Goal: Information Seeking & Learning: Learn about a topic

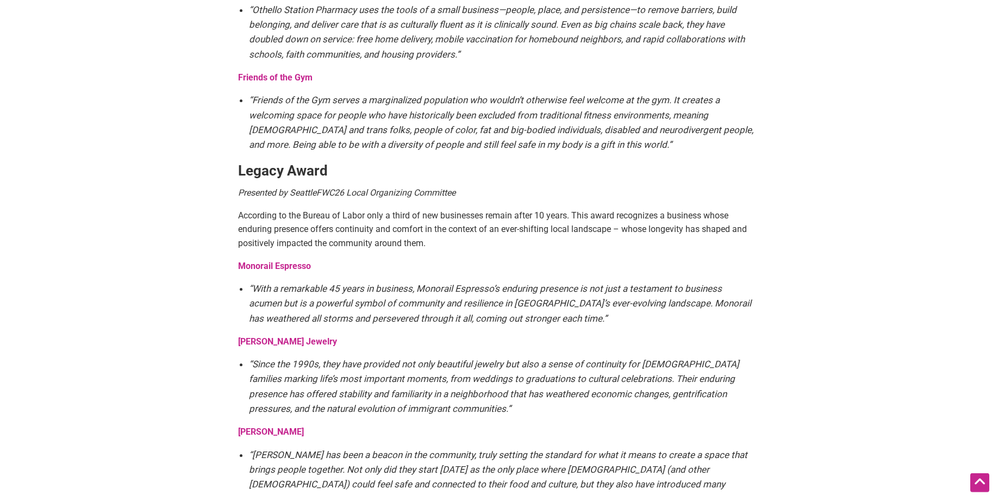
scroll to position [1830, 0]
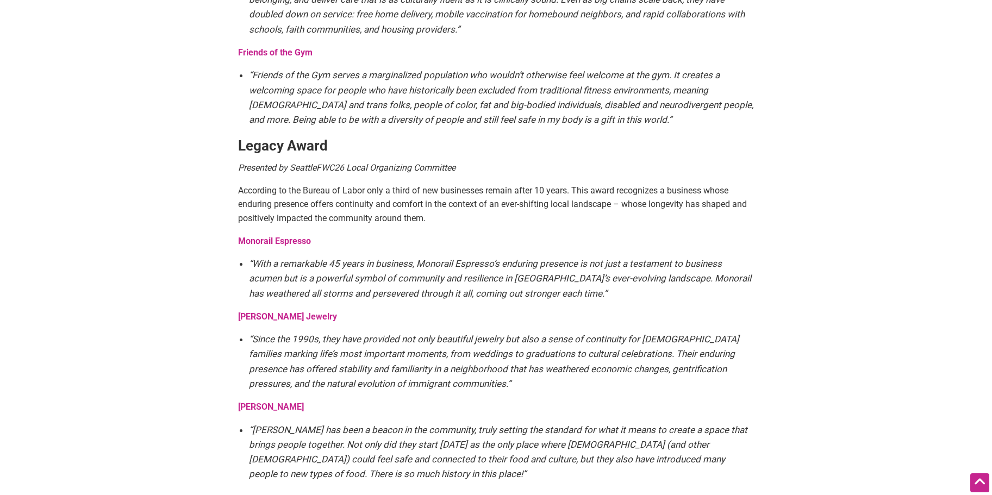
click at [274, 311] on strong "Kim Ngoc Jewelry" at bounding box center [287, 316] width 99 height 10
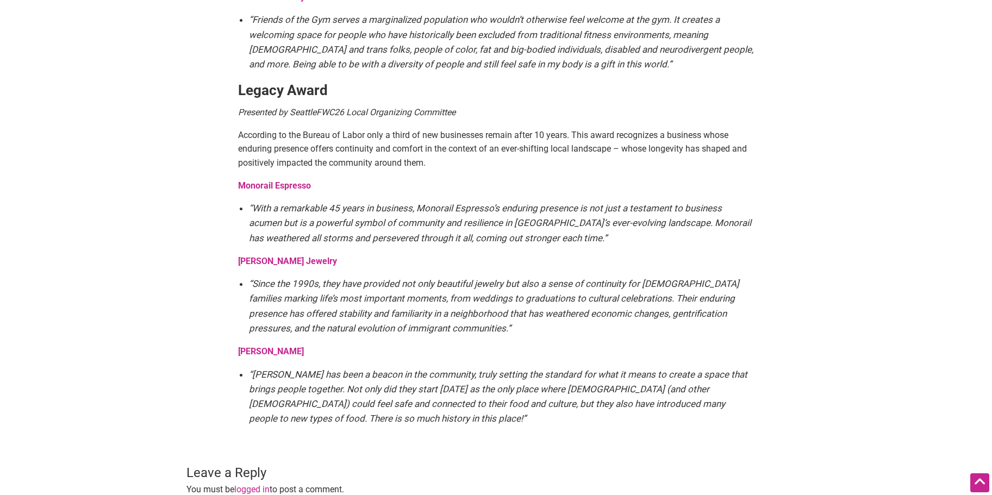
scroll to position [1996, 0]
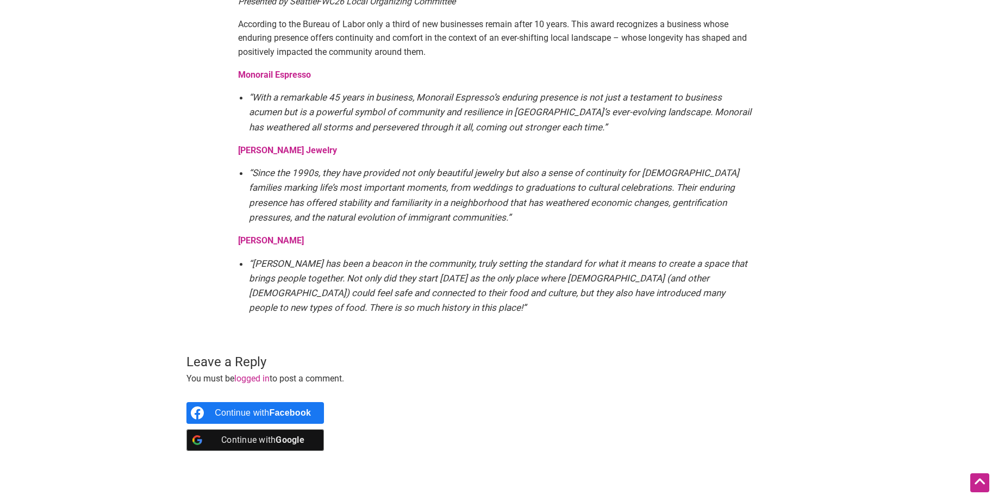
click at [282, 235] on strong "Salvadorean Bakery" at bounding box center [271, 240] width 66 height 10
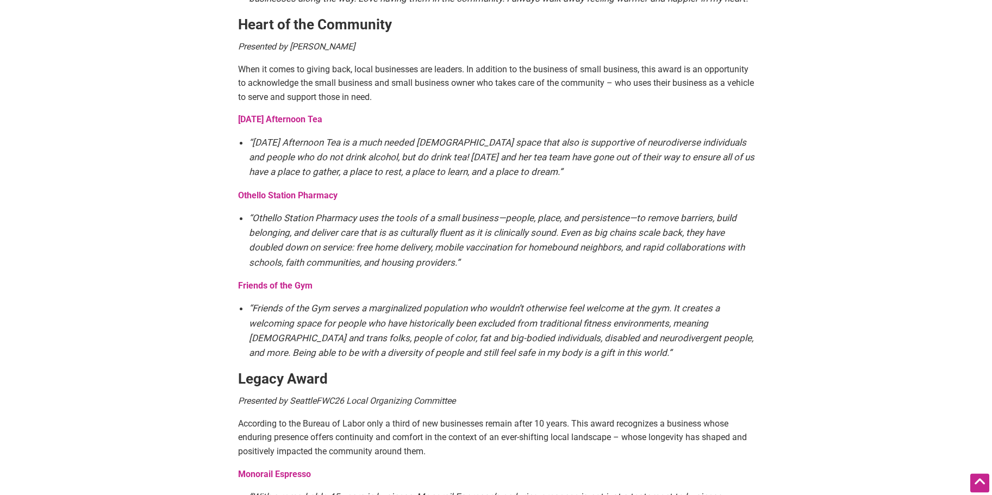
scroll to position [1473, 0]
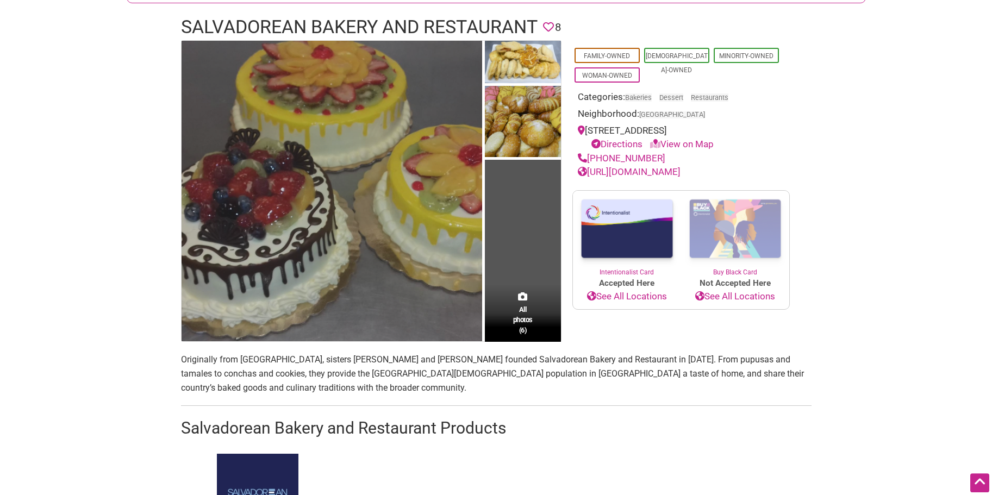
scroll to position [166, 0]
